Goal: Information Seeking & Learning: Learn about a topic

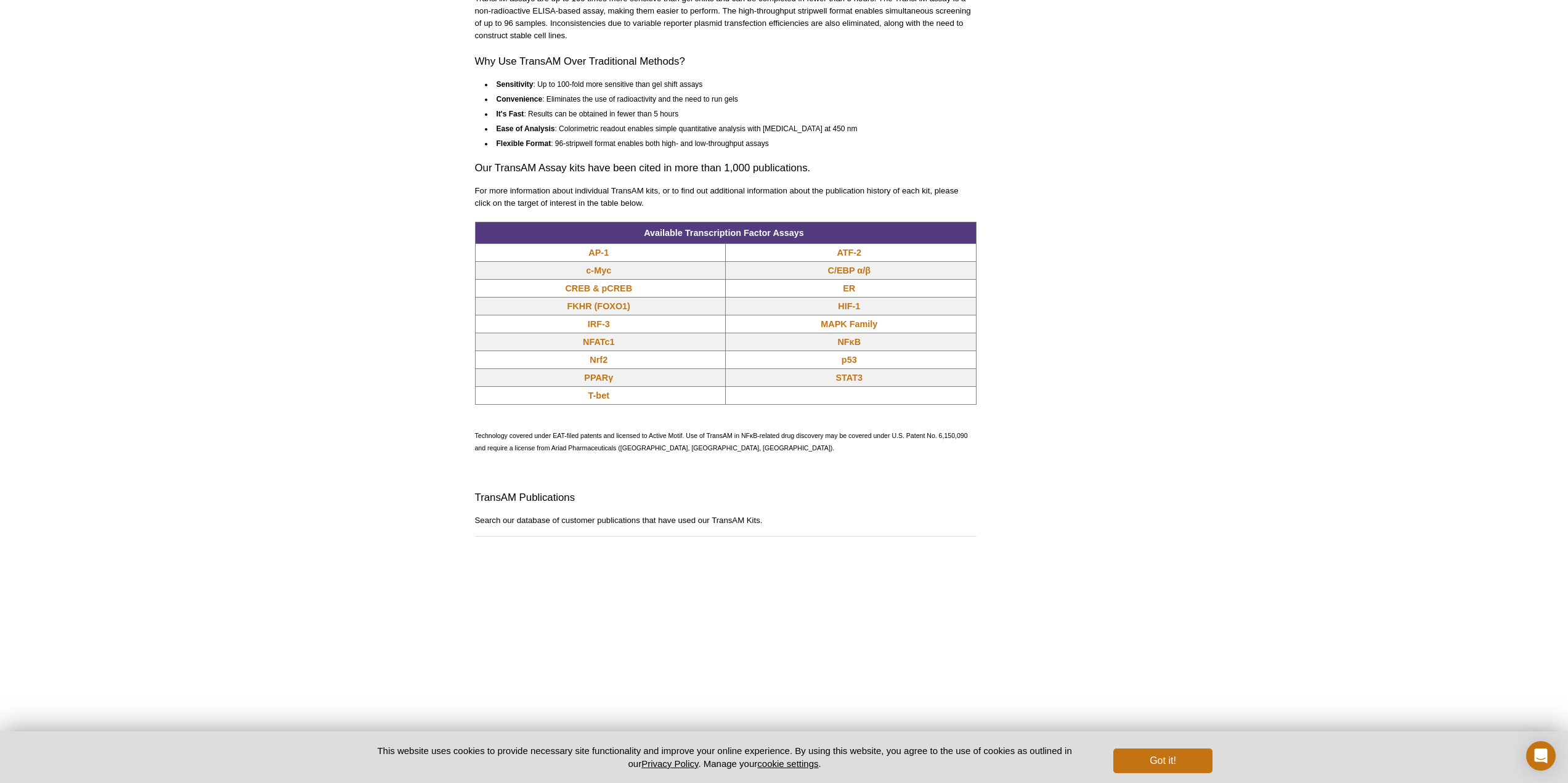
scroll to position [906, 0]
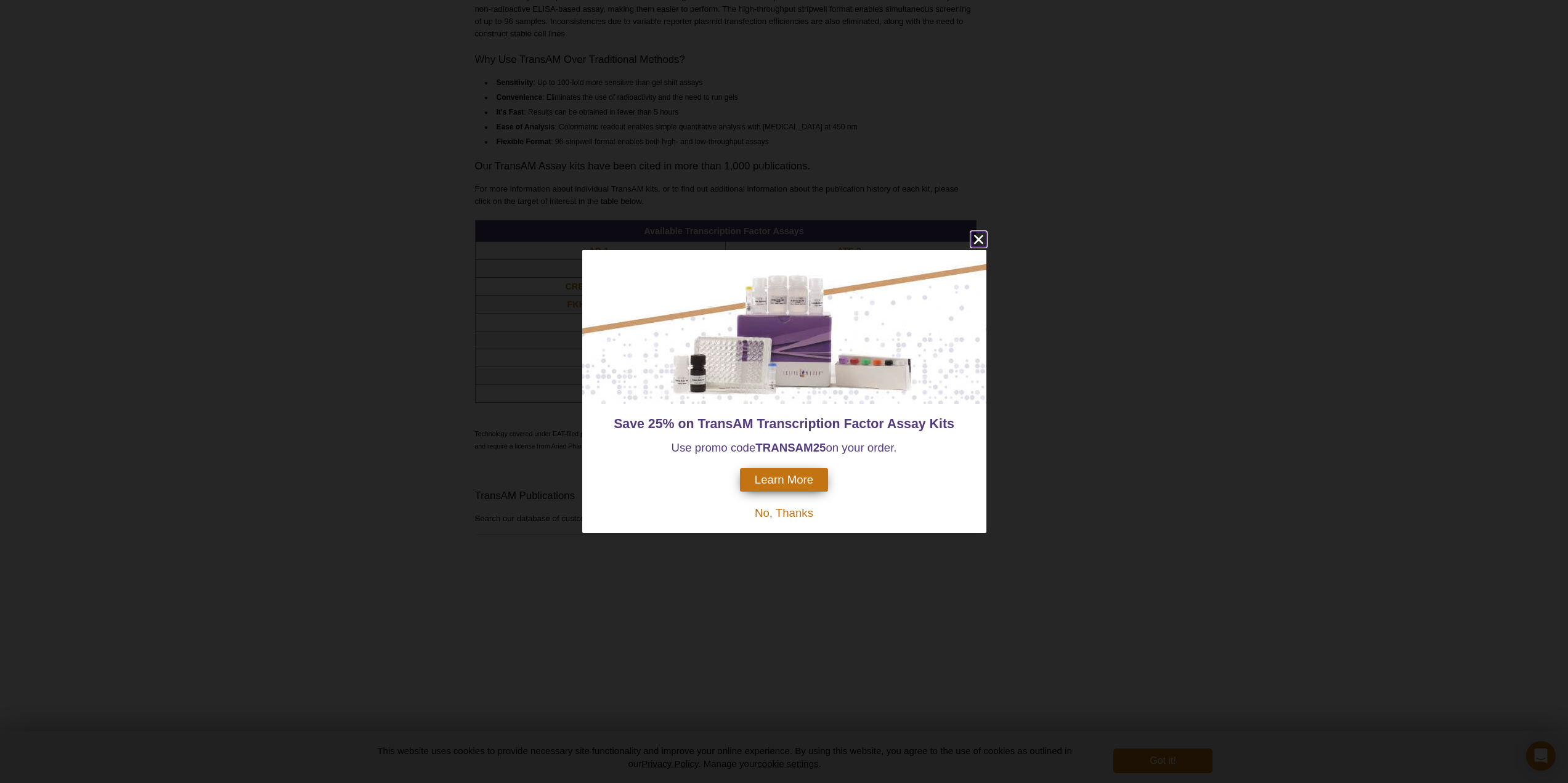
click at [977, 237] on icon "close" at bounding box center [979, 240] width 16 height 16
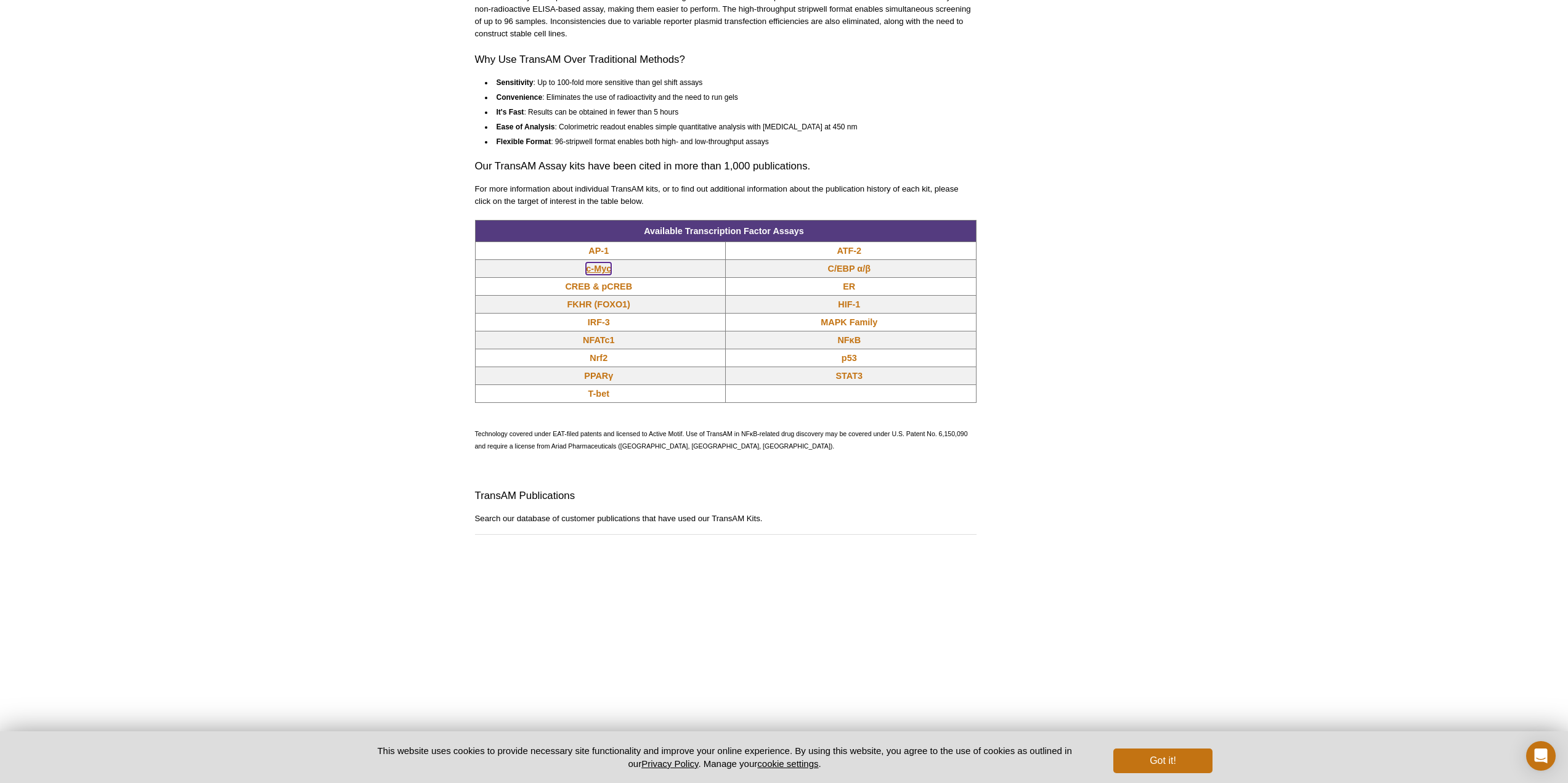
click at [603, 266] on link "c-Myc" at bounding box center [598, 268] width 25 height 12
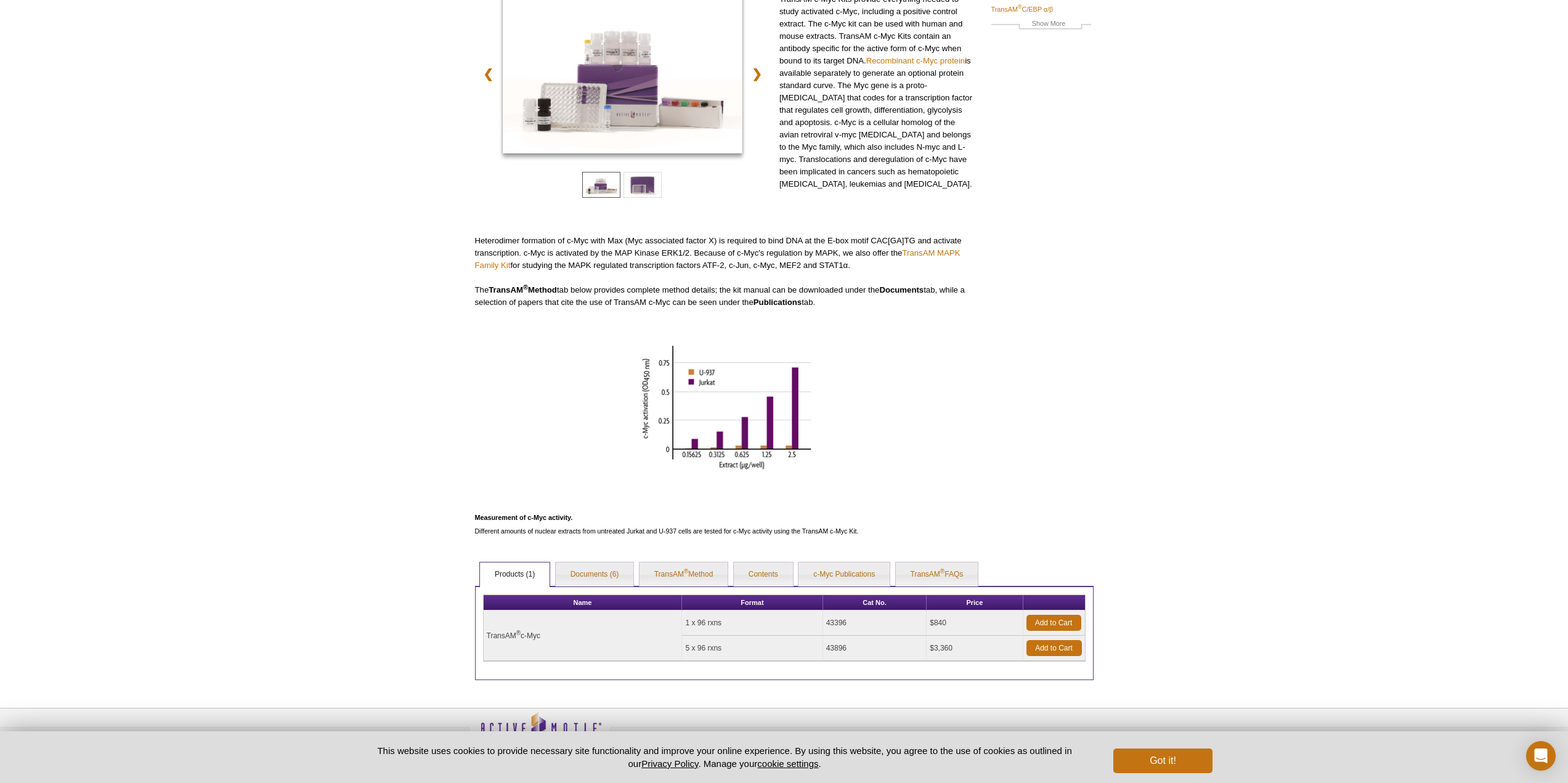
scroll to position [185, 0]
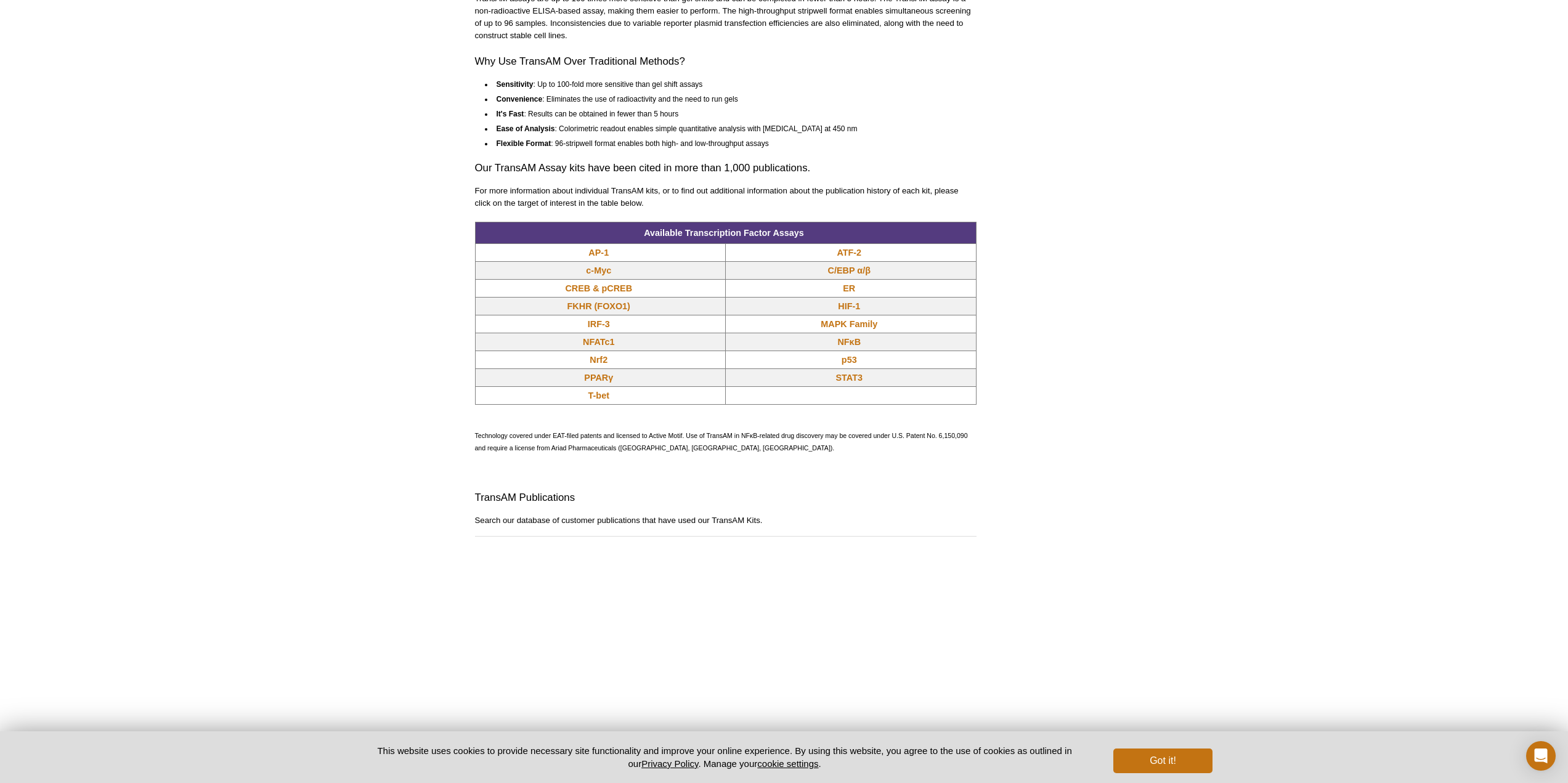
scroll to position [906, 0]
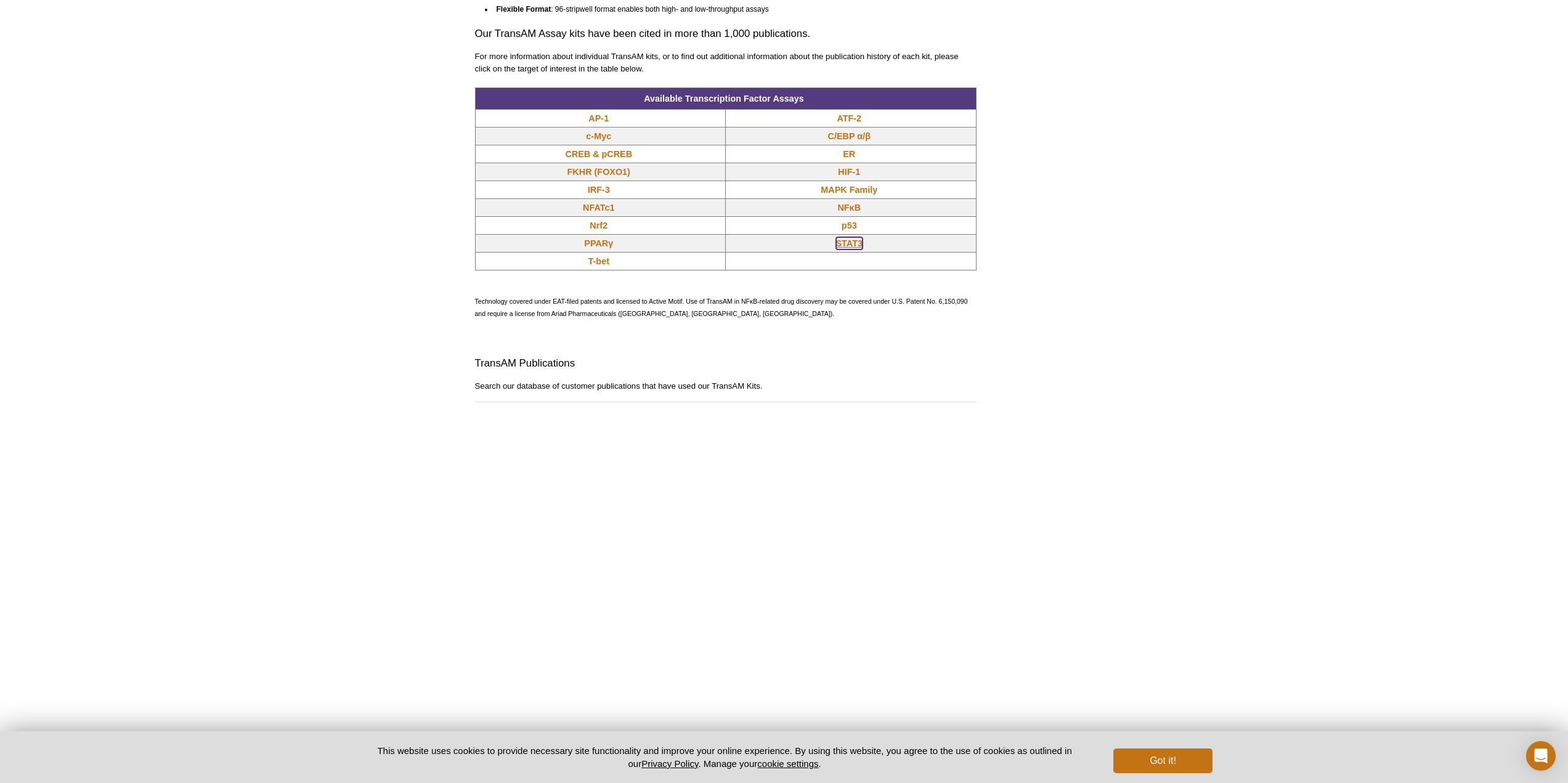
click at [847, 250] on link "STAT3" at bounding box center [849, 243] width 26 height 12
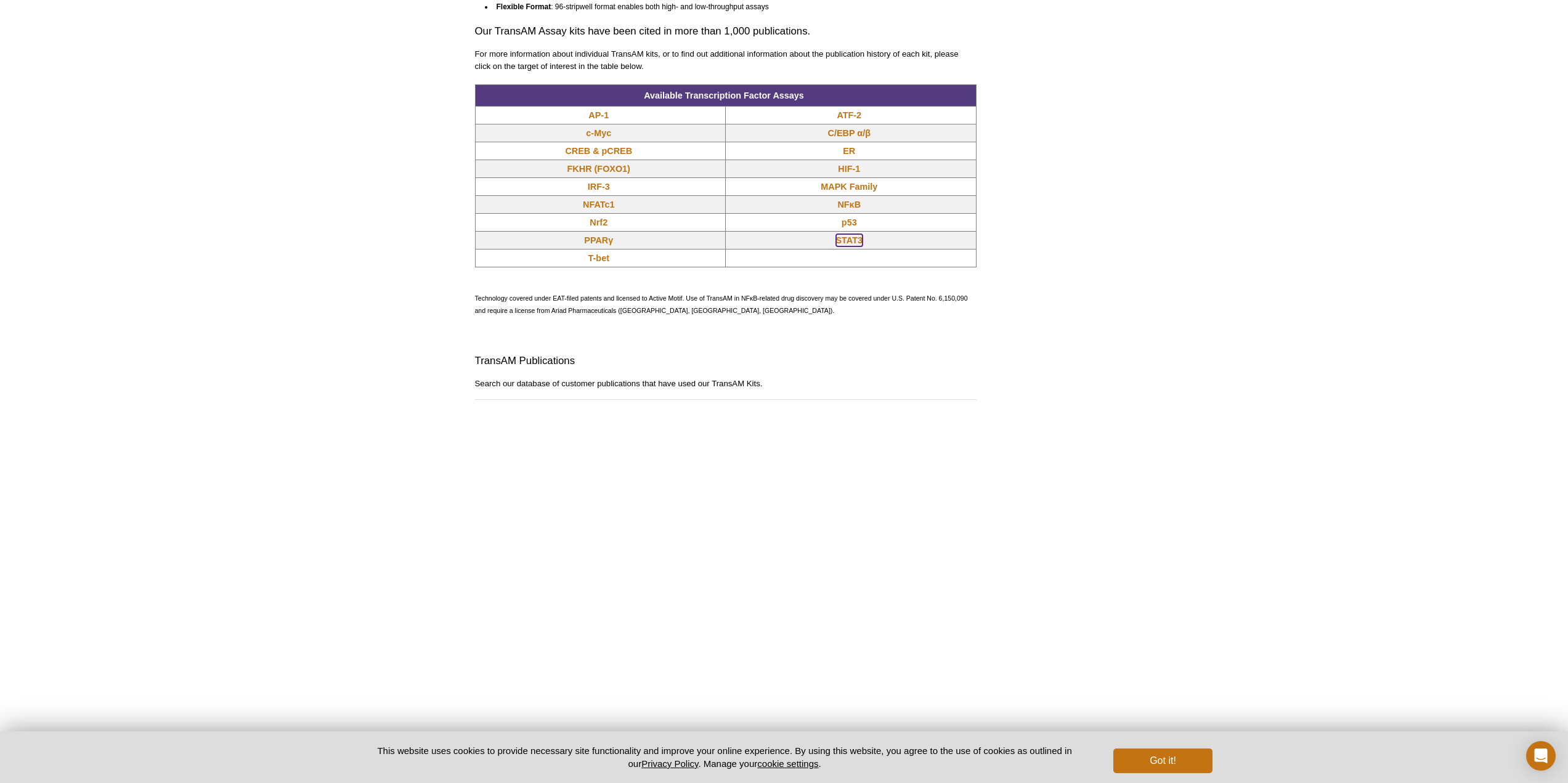
scroll to position [887, 0]
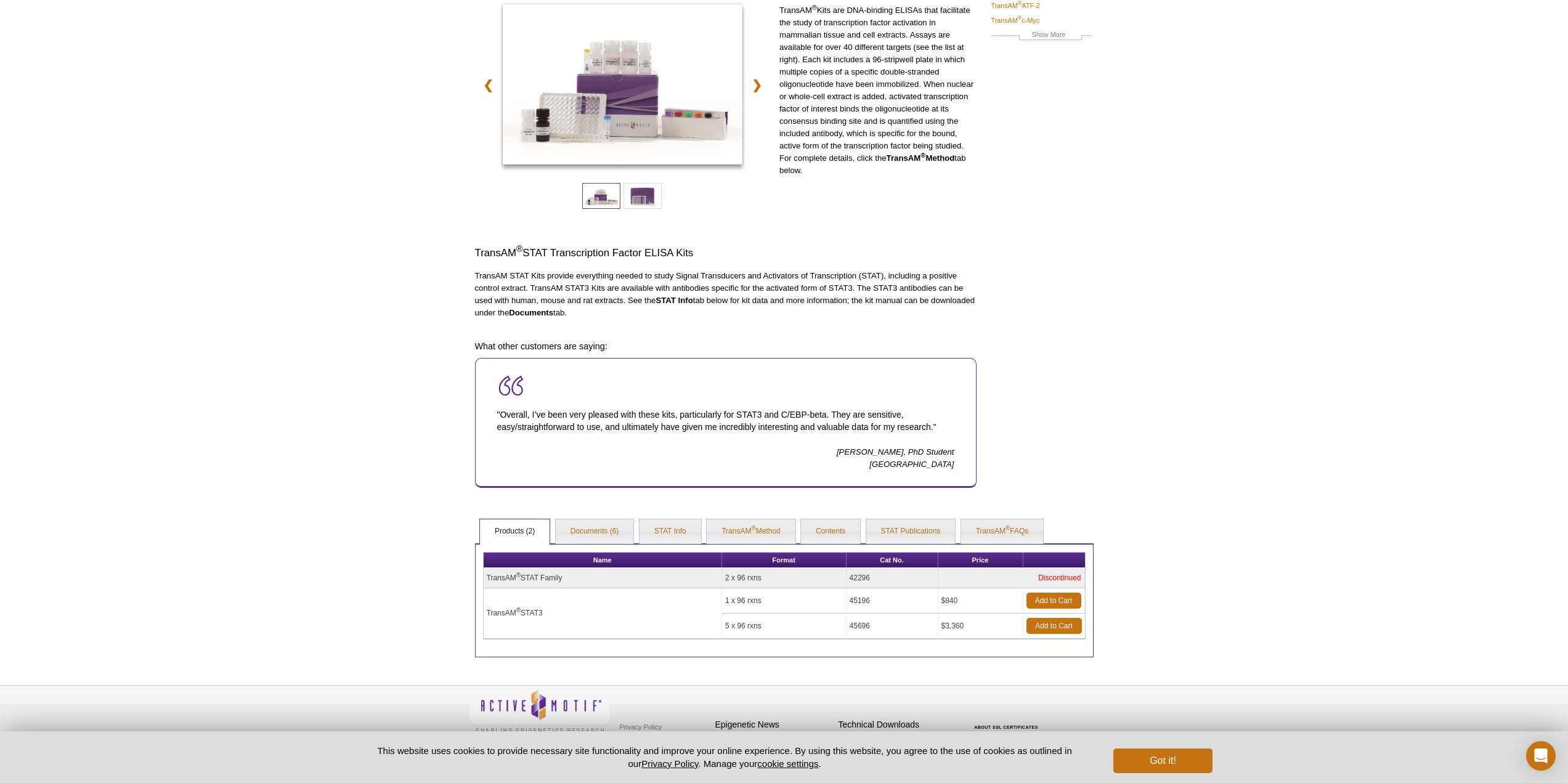
scroll to position [151, 0]
